Goal: Transaction & Acquisition: Purchase product/service

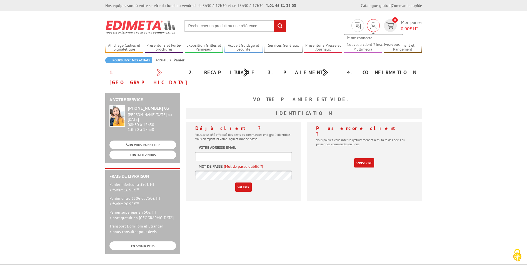
type input "[EMAIL_ADDRESS][DOMAIN_NAME]"
click at [372, 28] on img at bounding box center [373, 25] width 6 height 7
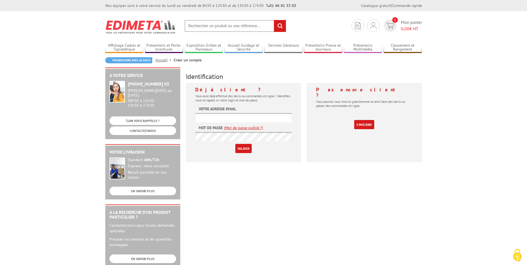
type input "[EMAIL_ADDRESS][DOMAIN_NAME]"
click at [248, 150] on input "Valider" at bounding box center [243, 148] width 16 height 9
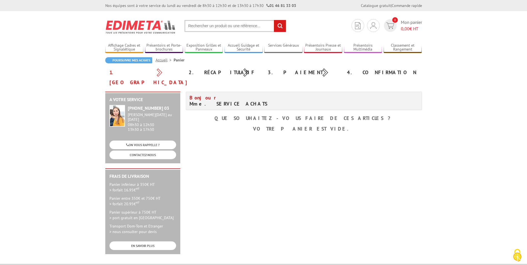
click at [215, 29] on input "text" at bounding box center [235, 26] width 102 height 12
paste input "54594"
type input "54594"
click at [274, 20] on input "rechercher" at bounding box center [280, 26] width 12 height 12
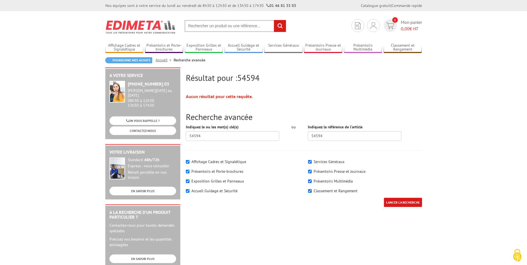
click at [224, 27] on input "text" at bounding box center [235, 26] width 102 height 12
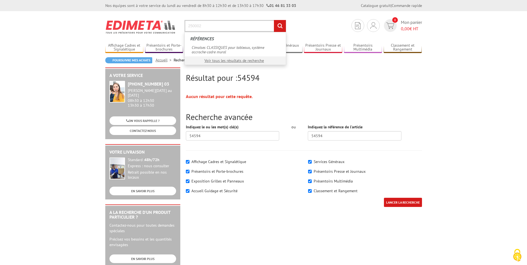
type input "250002"
click at [274, 20] on input "rechercher" at bounding box center [280, 26] width 12 height 12
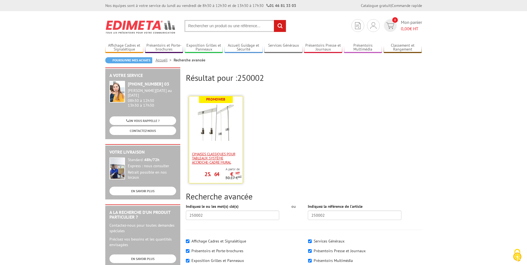
click at [224, 155] on span "Cimaises CLASSIQUES pour tableaux, système accroche-cadre mural" at bounding box center [216, 158] width 48 height 12
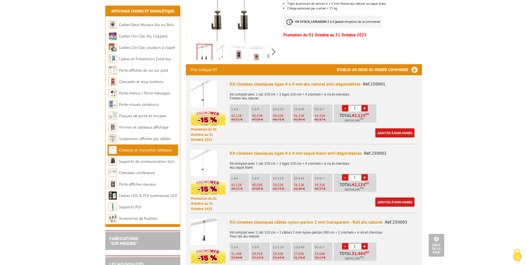
scroll to position [194, 0]
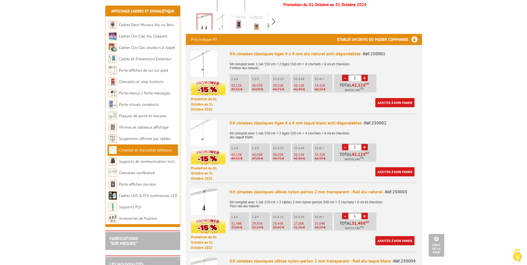
click at [361, 144] on link "+" at bounding box center [364, 147] width 6 height 6
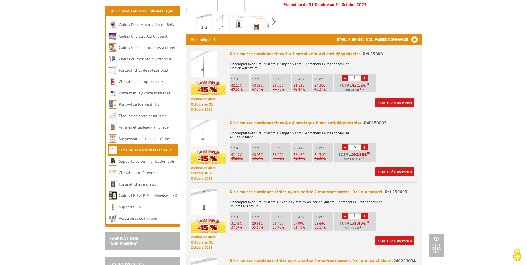
click at [361, 144] on link "+" at bounding box center [364, 147] width 6 height 6
type input "8"
click at [407, 167] on link "Ajouter à mon panier" at bounding box center [394, 171] width 39 height 9
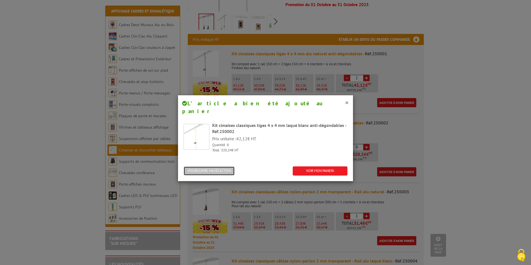
click at [193, 166] on button "POURSUIVRE MA SÉLECTION" at bounding box center [209, 170] width 51 height 9
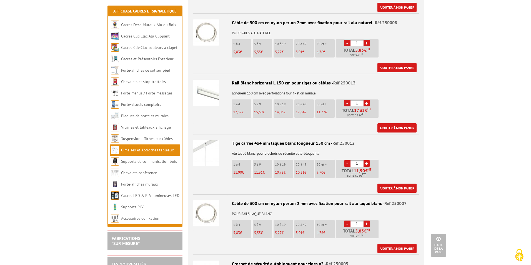
scroll to position [639, 0]
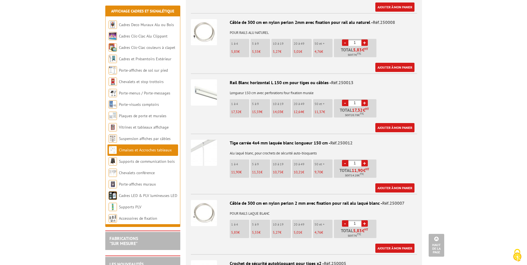
click at [363, 160] on link "+" at bounding box center [364, 163] width 6 height 6
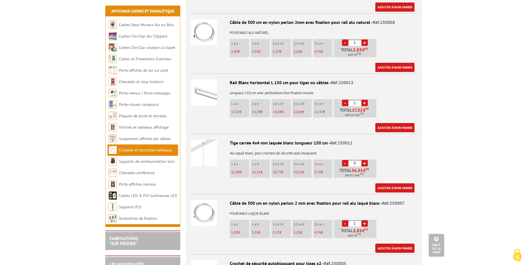
click at [363, 160] on link "+" at bounding box center [364, 163] width 6 height 6
type input "8"
click at [381, 184] on link "Ajouter à mon panier" at bounding box center [394, 187] width 39 height 9
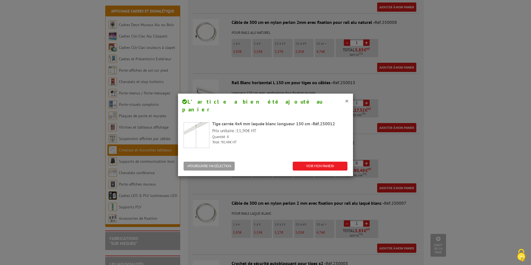
click at [221, 163] on div "POURSUIVRE MA SÉLECTION VOIR MON PANIER" at bounding box center [265, 166] width 175 height 20
click at [219, 162] on button "POURSUIVRE MA SÉLECTION" at bounding box center [209, 166] width 51 height 9
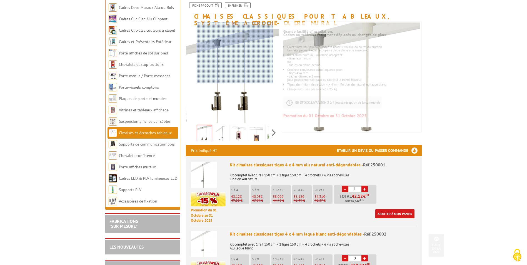
scroll to position [0, 0]
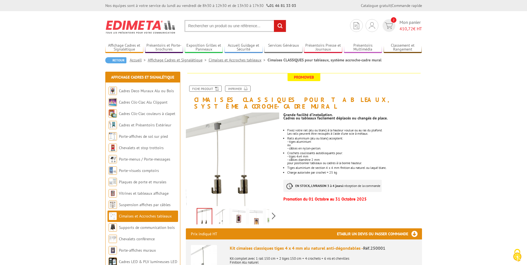
click at [226, 30] on input "text" at bounding box center [235, 26] width 102 height 12
type input "93"
click at [274, 20] on input "rechercher" at bounding box center [280, 26] width 12 height 12
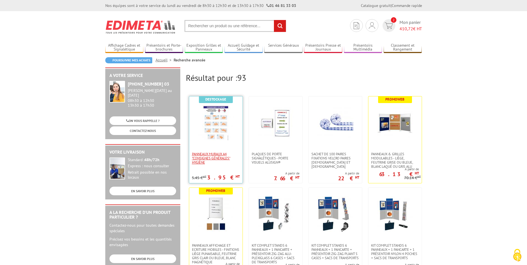
click at [204, 153] on span "Panneaux muraux A4 "Consignes Générales" Hygiène" at bounding box center [216, 158] width 48 height 12
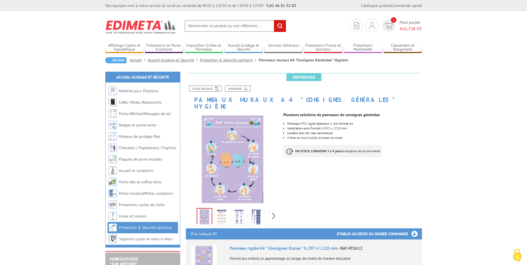
drag, startPoint x: 454, startPoint y: 132, endPoint x: 450, endPoint y: 132, distance: 3.9
click at [404, 27] on span "410,72" at bounding box center [406, 29] width 14 height 6
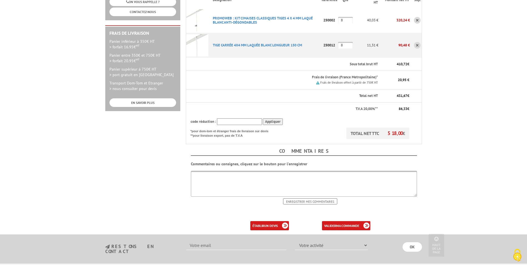
scroll to position [167, 0]
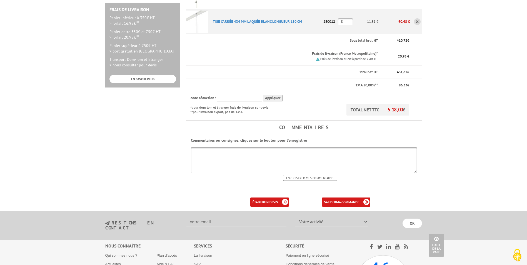
click at [353, 189] on p at bounding box center [304, 192] width 236 height 6
click at [350, 200] on b "ma commande" at bounding box center [347, 202] width 23 height 4
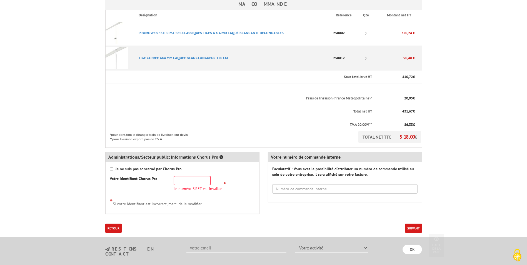
scroll to position [167, 0]
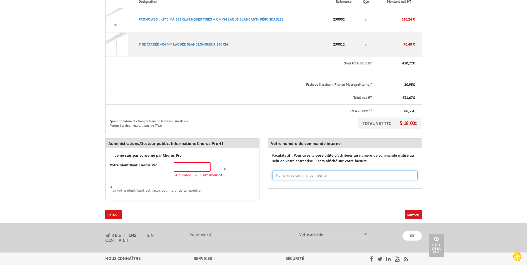
click at [338, 170] on input "text" at bounding box center [344, 174] width 145 height 9
paste input "54590"
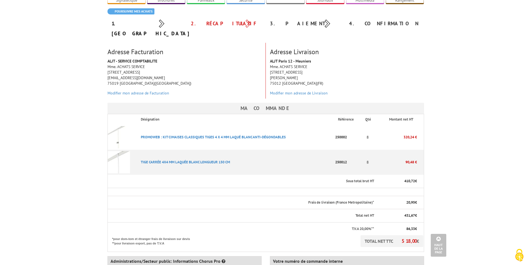
scroll to position [28, 0]
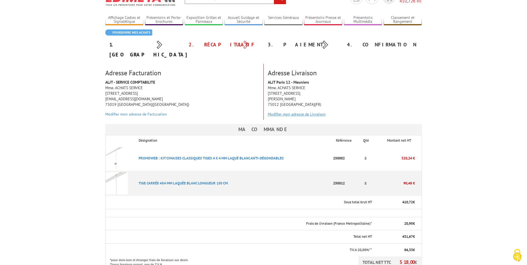
type input "54590"
click at [283, 112] on link "Modifier mon adresse de Livraison" at bounding box center [297, 114] width 58 height 5
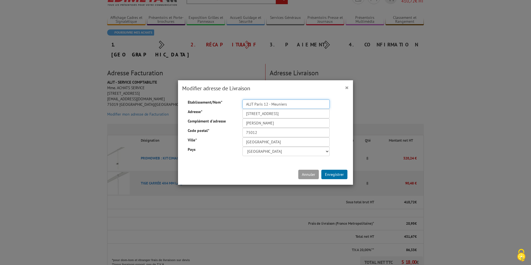
click at [284, 106] on input "ALJT Paris 12 - Meuniers" at bounding box center [285, 103] width 87 height 9
click at [286, 104] on input "ALJT Paris 12 - Meuniers" at bounding box center [285, 103] width 87 height 9
click at [261, 106] on input "ALJT Paris 12 - Meuniers" at bounding box center [285, 103] width 87 height 9
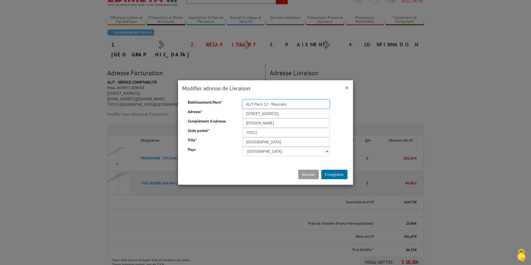
paste input "4 - Sante"
type input "ALJT Paris 14 - Sante"
click at [282, 113] on input "47/53, rue des Meuniers" at bounding box center [285, 113] width 87 height 9
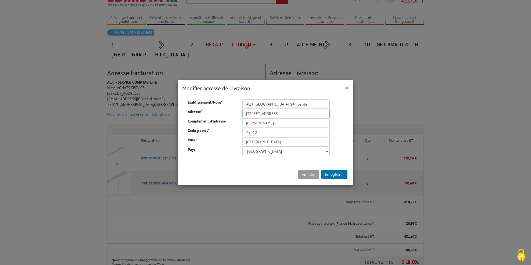
paste input "64, rue de la Sante"
drag, startPoint x: 293, startPoint y: 114, endPoint x: 284, endPoint y: 114, distance: 8.9
click at [284, 114] on input "64 Rue De La Santé 75014 Paris" at bounding box center [285, 113] width 87 height 9
click at [281, 114] on input "64 Rue De La Santé 75014 Paris" at bounding box center [285, 113] width 87 height 9
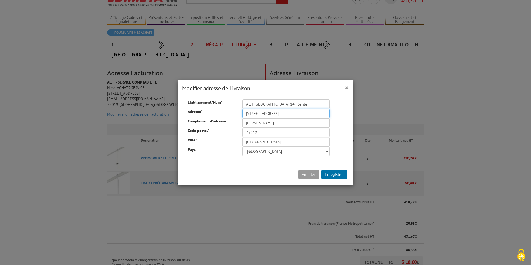
click at [305, 113] on input "64 Rue De La Santé 75014 Paris" at bounding box center [285, 113] width 87 height 9
click at [288, 114] on input "64 Rue De La Santé 75014 Paris" at bounding box center [285, 113] width 87 height 9
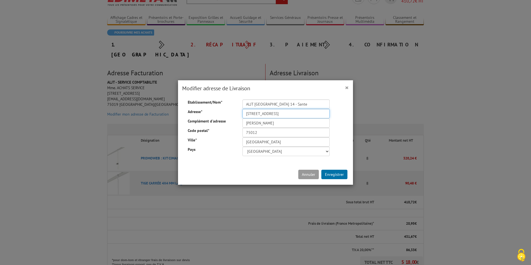
click at [288, 114] on input "64 Rue De La Santé 75014 Paris" at bounding box center [285, 113] width 87 height 9
click at [285, 114] on input "64 Rue De La Santé 75014Paris" at bounding box center [285, 113] width 87 height 9
type input "64 Rue De La Santé"
click at [245, 129] on input "75012" at bounding box center [285, 132] width 87 height 9
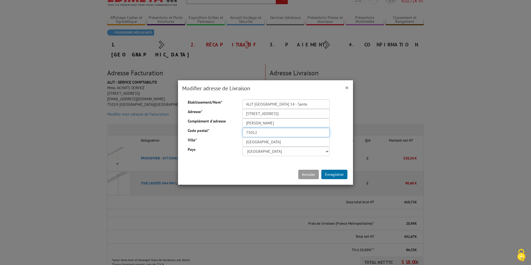
click at [246, 132] on input "75012" at bounding box center [285, 132] width 87 height 9
paste input "4"
type input "75014"
click at [267, 124] on input "Alexandra BEGIN" at bounding box center [285, 122] width 87 height 9
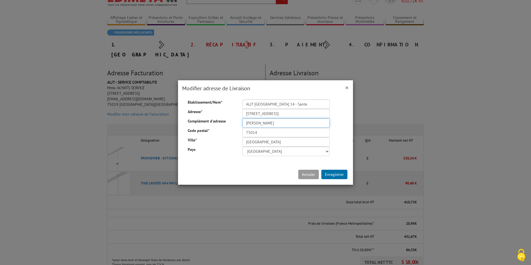
click at [267, 124] on input "Alexandra BEGIN" at bounding box center [285, 122] width 87 height 9
click at [267, 125] on input "Alexandra BEGIN" at bounding box center [285, 122] width 87 height 9
paste input "nne-Claire GORLIER"
type input "Anne-Claire GORLIER"
click at [331, 175] on button "Enregistrer" at bounding box center [334, 174] width 26 height 9
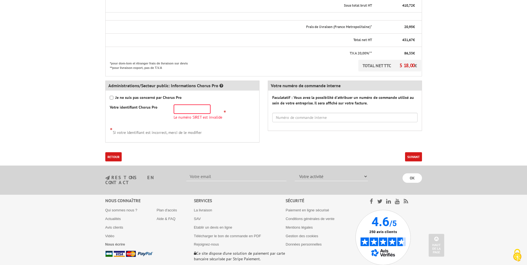
scroll to position [250, 0]
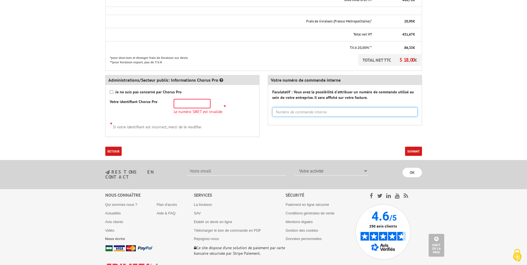
click at [328, 107] on input "text" at bounding box center [344, 111] width 145 height 9
click at [302, 107] on input "text" at bounding box center [344, 111] width 145 height 9
paste input "54590"
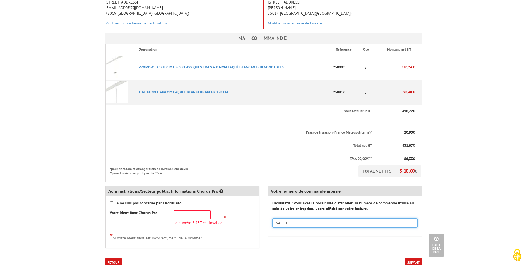
scroll to position [28, 0]
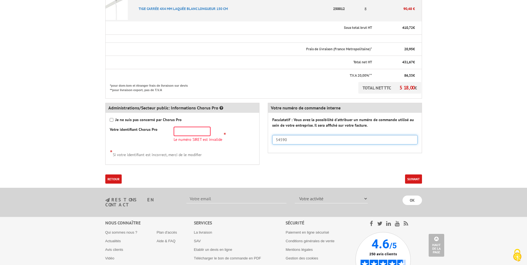
type input "54590"
click at [412, 174] on button "Suivant" at bounding box center [413, 178] width 17 height 9
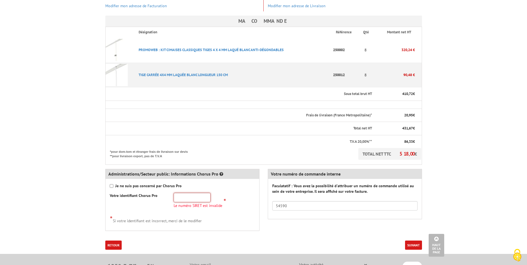
click at [189, 193] on input "text" at bounding box center [192, 197] width 37 height 9
paste input "77566643101007"
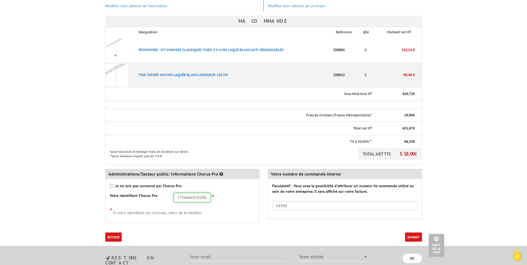
type input "77566643101007"
click at [405, 232] on button "Suivant" at bounding box center [413, 236] width 17 height 9
